Goal: Complete application form

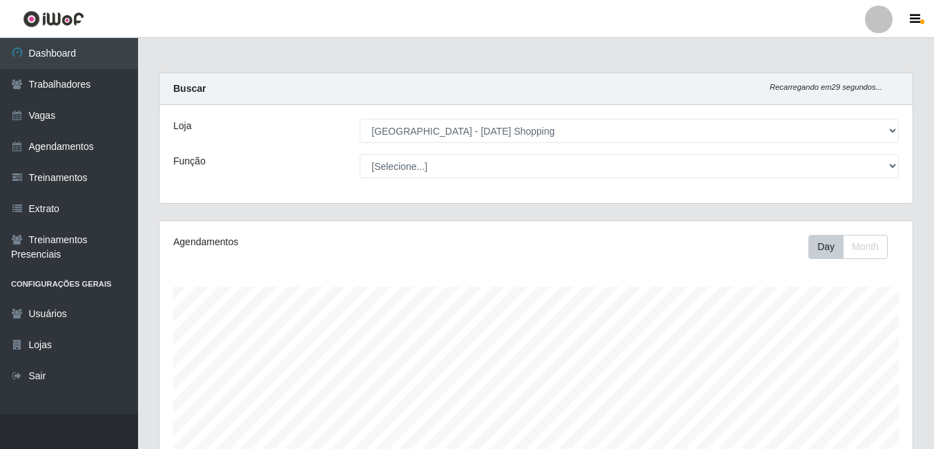
select select "471"
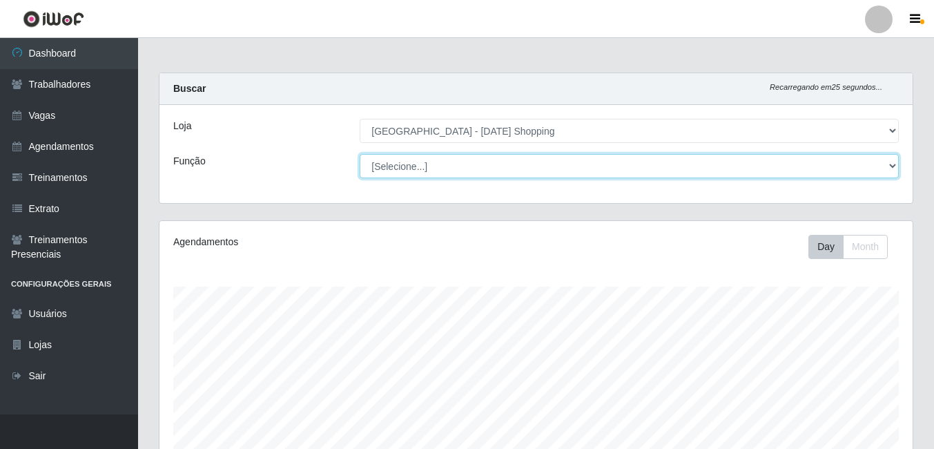
click at [880, 166] on select "[Selecione...] ASG ASG + ASG ++ Assistente [PERSON_NAME] Assistente [PERSON_NAM…" at bounding box center [629, 166] width 539 height 24
click at [360, 154] on select "[Selecione...] ASG ASG + ASG ++ Assistente [PERSON_NAME] Assistente [PERSON_NAM…" at bounding box center [629, 166] width 539 height 24
click at [895, 166] on select "[Selecione...] ASG ASG + ASG ++ Assistente [PERSON_NAME] Assistente [PERSON_NAM…" at bounding box center [629, 166] width 539 height 24
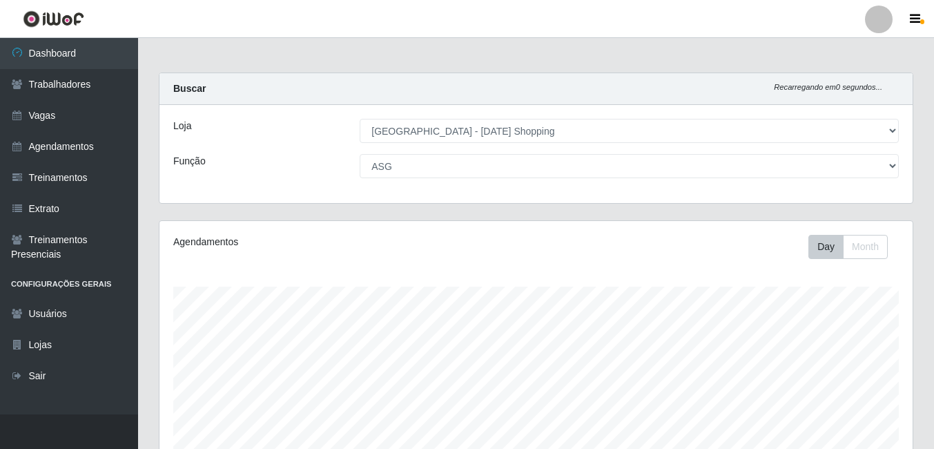
click at [300, 156] on div "Função" at bounding box center [256, 166] width 186 height 24
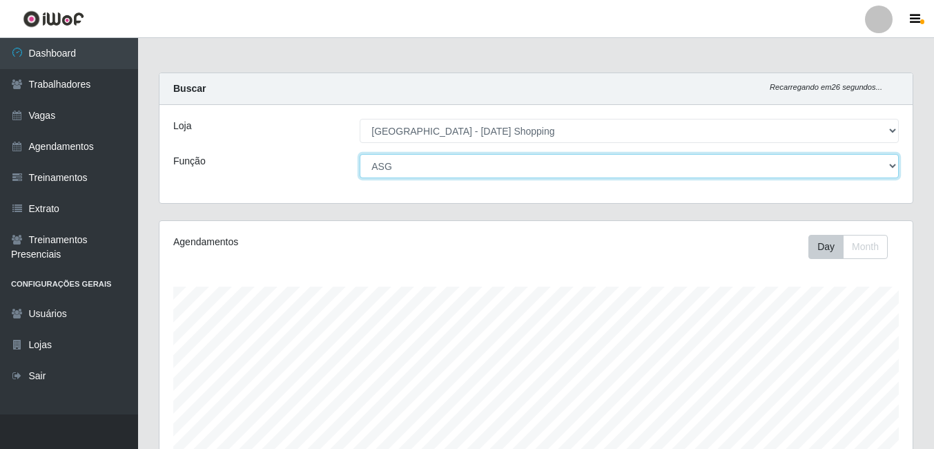
click at [891, 166] on select "[Selecione...] ASG ASG + ASG ++ Assistente [PERSON_NAME] Assistente [PERSON_NAM…" at bounding box center [629, 166] width 539 height 24
click at [360, 154] on select "[Selecione...] ASG ASG + ASG ++ Assistente [PERSON_NAME] Assistente [PERSON_NAM…" at bounding box center [629, 166] width 539 height 24
click at [893, 166] on select "[Selecione...] ASG ASG + ASG ++ Assistente [PERSON_NAME] Assistente [PERSON_NAM…" at bounding box center [629, 166] width 539 height 24
select select "[Selecione...]"
click at [360, 154] on select "[Selecione...] ASG ASG + ASG ++ Assistente [PERSON_NAME] Assistente [PERSON_NAM…" at bounding box center [629, 166] width 539 height 24
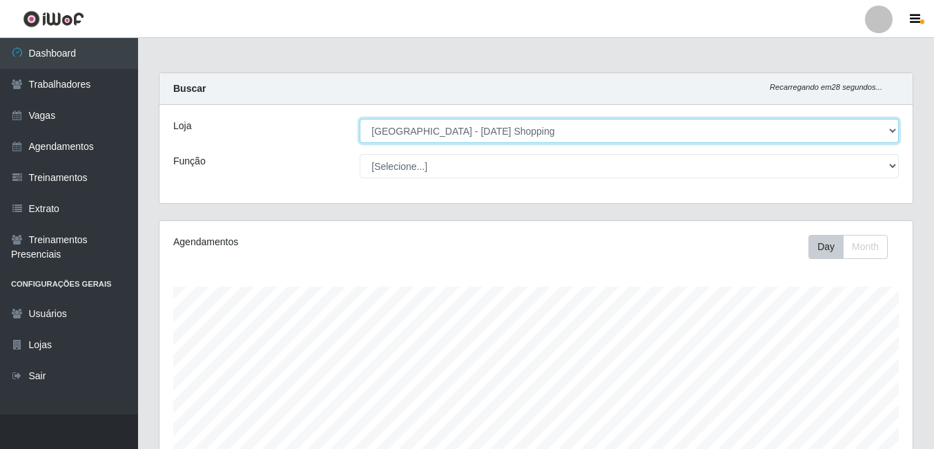
click at [893, 142] on select "[Selecione...] [GEOGRAPHIC_DATA] - [DATE][GEOGRAPHIC_DATA]" at bounding box center [629, 131] width 539 height 24
click at [360, 119] on select "[Selecione...] [GEOGRAPHIC_DATA] - [DATE][GEOGRAPHIC_DATA]" at bounding box center [629, 131] width 539 height 24
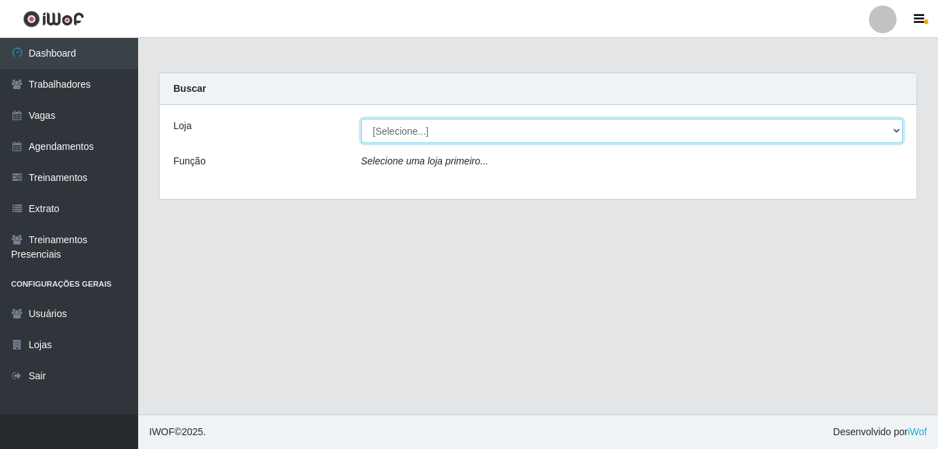
drag, startPoint x: 434, startPoint y: 137, endPoint x: 425, endPoint y: 144, distance: 11.3
click at [434, 137] on select "[Selecione...] [GEOGRAPHIC_DATA] - [DATE][GEOGRAPHIC_DATA]" at bounding box center [632, 131] width 542 height 24
select select "471"
click at [361, 119] on select "[Selecione...] [GEOGRAPHIC_DATA] - [DATE][GEOGRAPHIC_DATA]" at bounding box center [632, 131] width 542 height 24
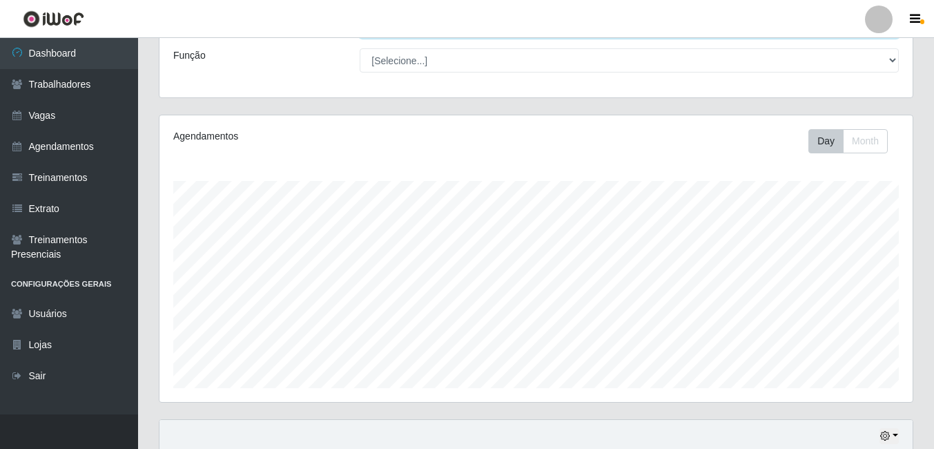
scroll to position [395, 0]
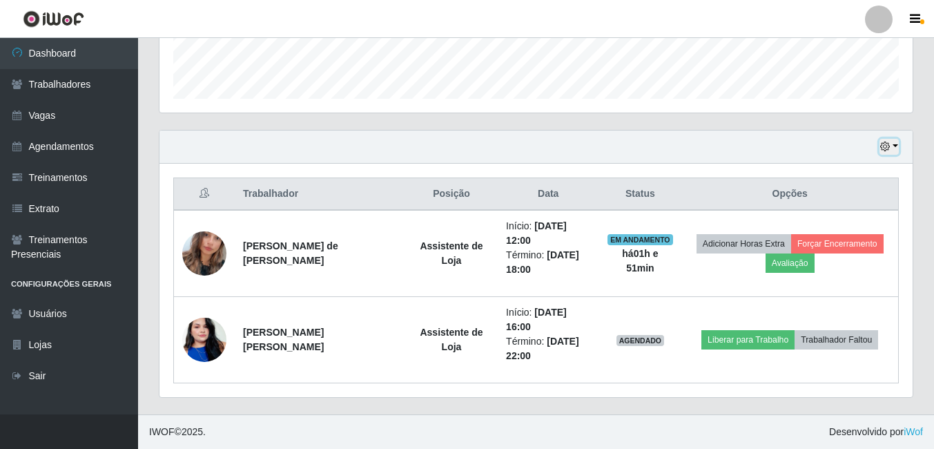
click at [895, 142] on button "button" at bounding box center [889, 147] width 19 height 16
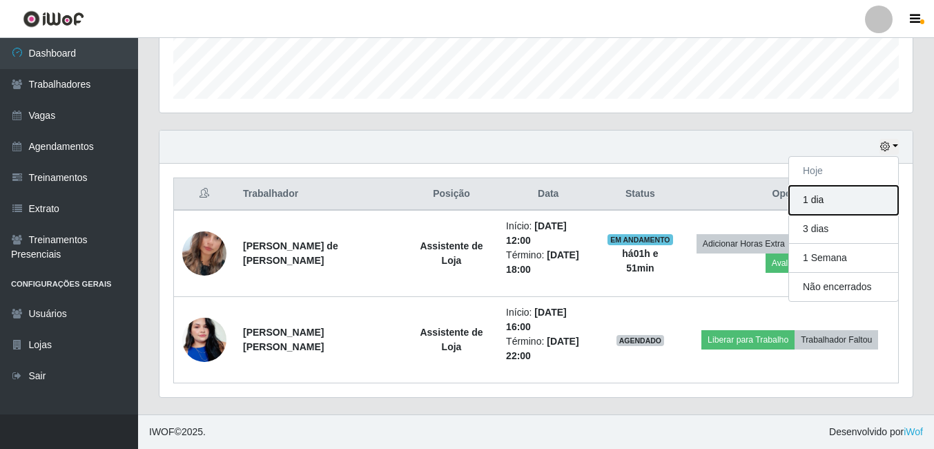
click at [831, 204] on button "1 dia" at bounding box center [843, 200] width 109 height 29
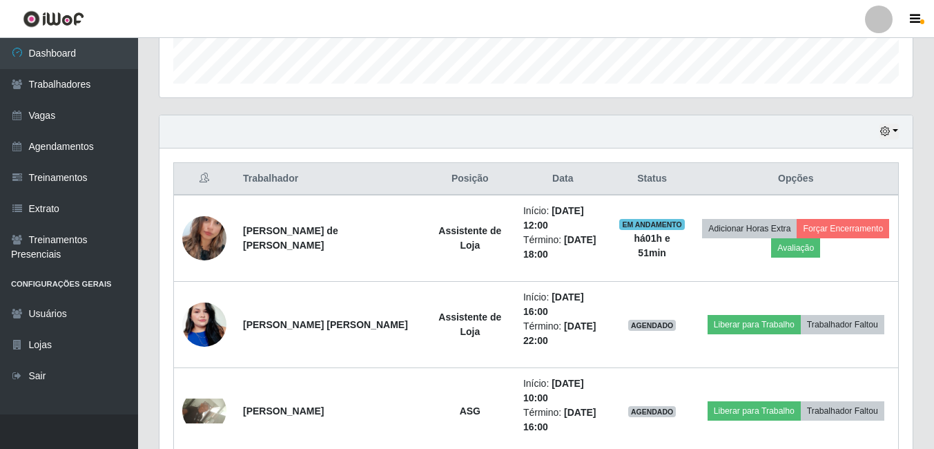
scroll to position [326, 0]
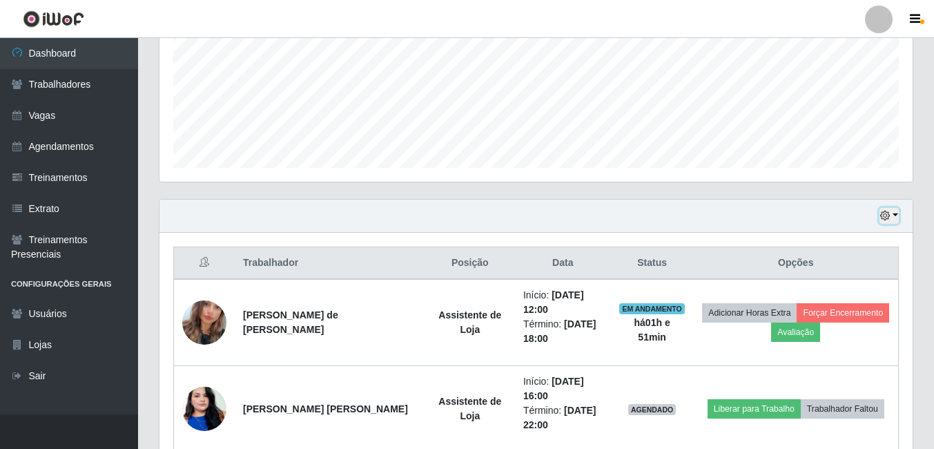
click at [894, 214] on button "button" at bounding box center [889, 216] width 19 height 16
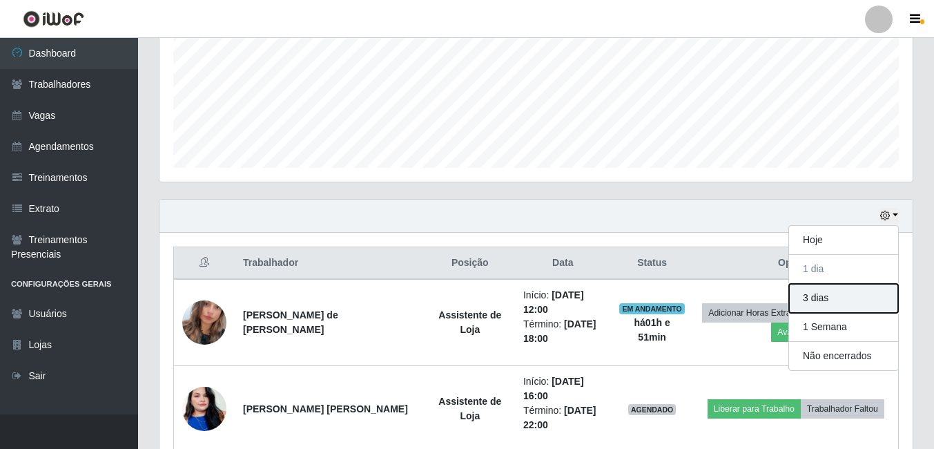
click at [822, 307] on button "3 dias" at bounding box center [843, 298] width 109 height 29
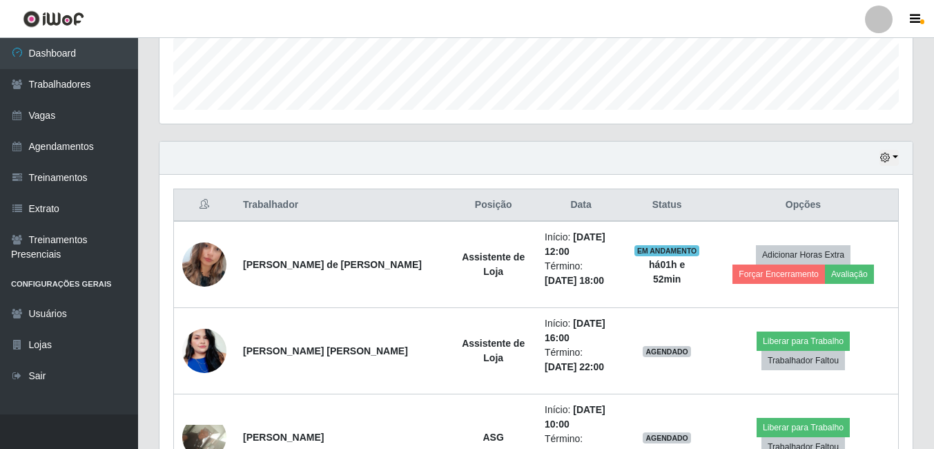
scroll to position [533, 0]
